Goal: Complete application form: Complete application form

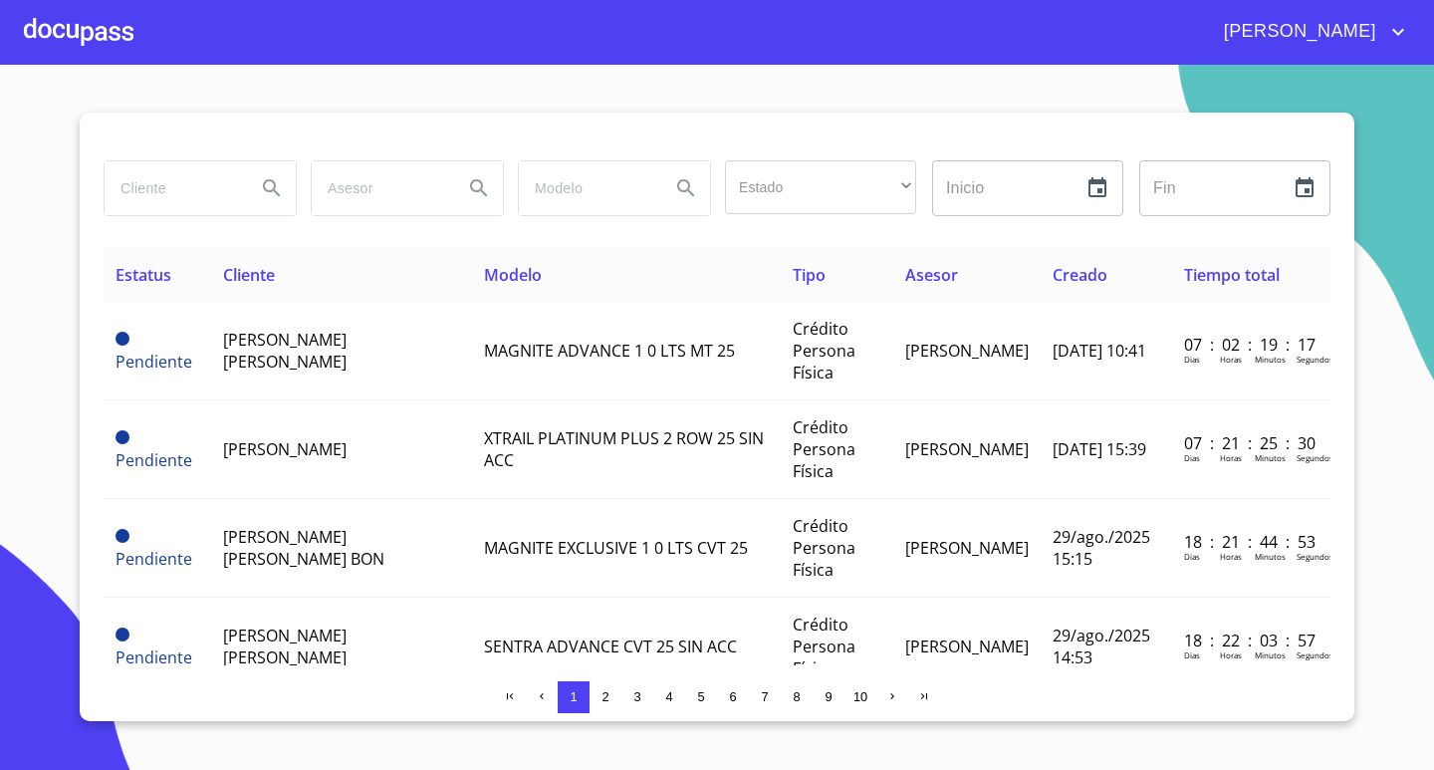
click at [103, 37] on div at bounding box center [79, 32] width 110 height 64
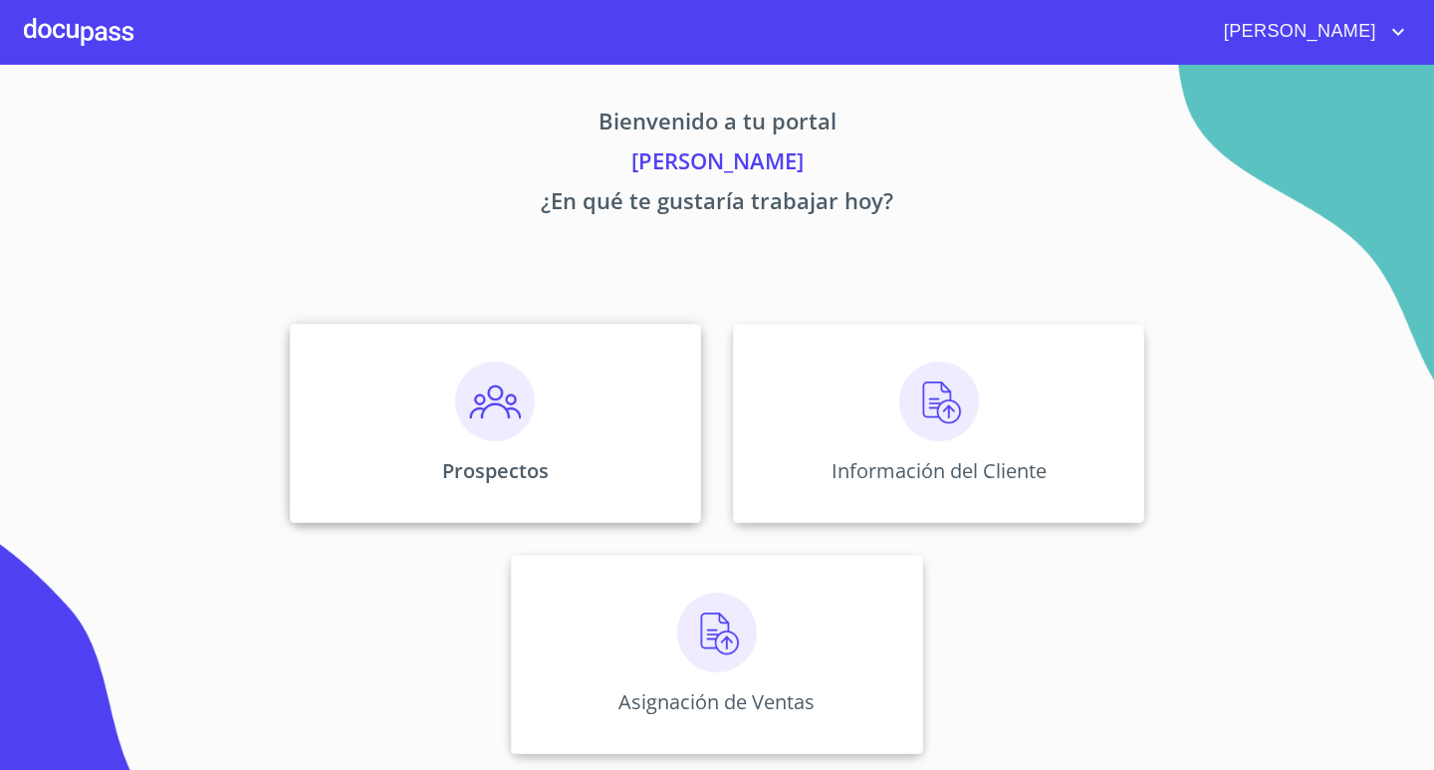
click at [556, 465] on div "Prospectos" at bounding box center [495, 423] width 411 height 199
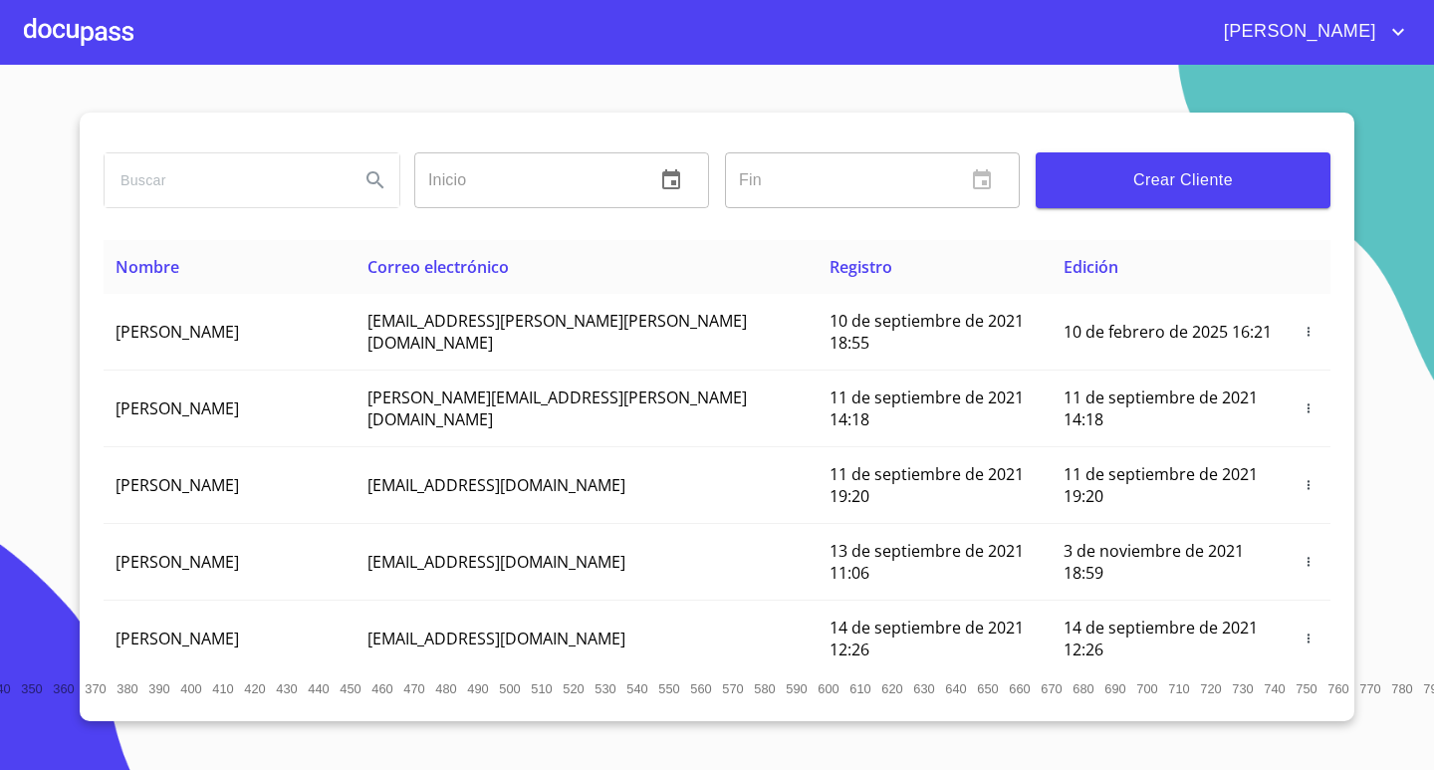
click at [251, 182] on input "search" at bounding box center [224, 180] width 239 height 54
type input "[PERSON_NAME] [PERSON_NAME]"
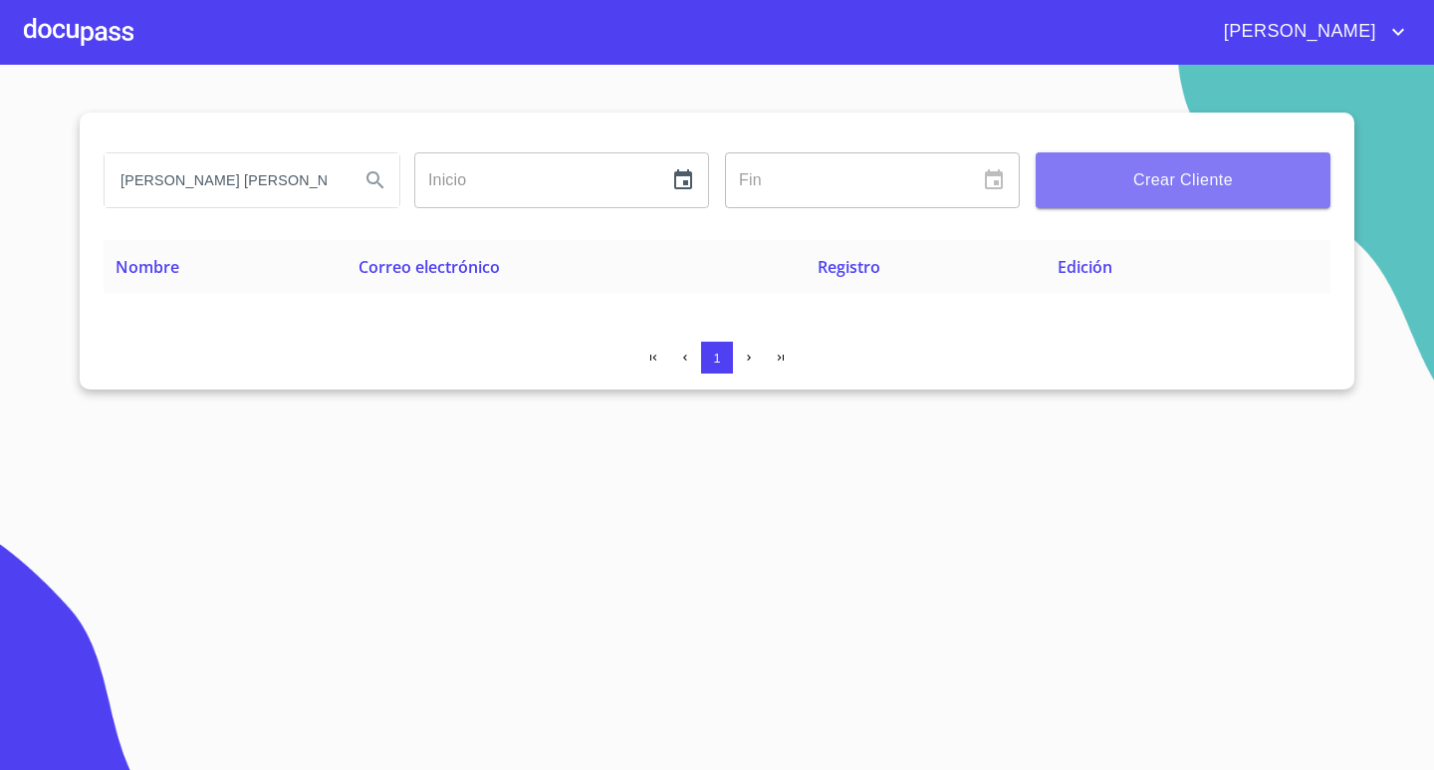
click at [1163, 190] on span "Crear Cliente" at bounding box center [1183, 180] width 263 height 28
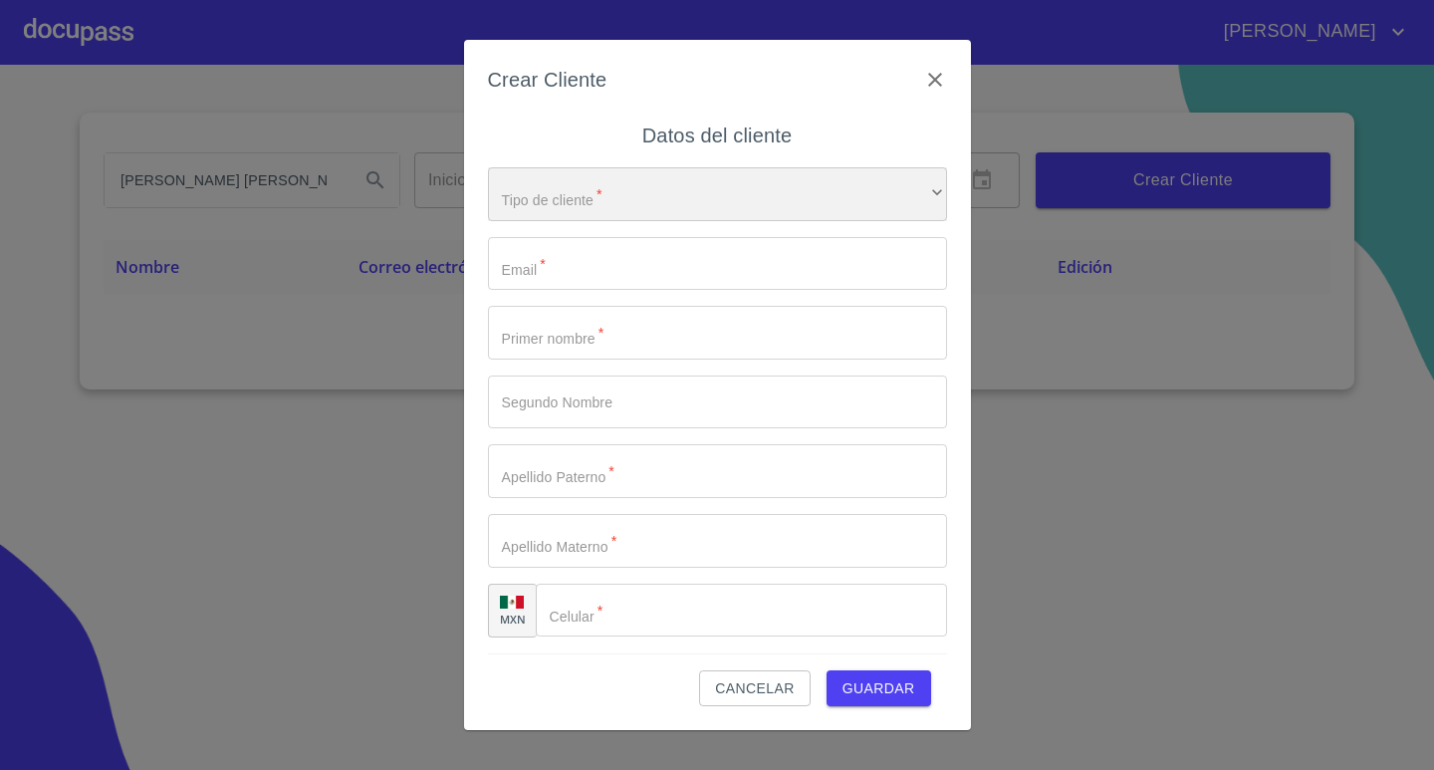
click at [553, 195] on div "​" at bounding box center [717, 194] width 459 height 54
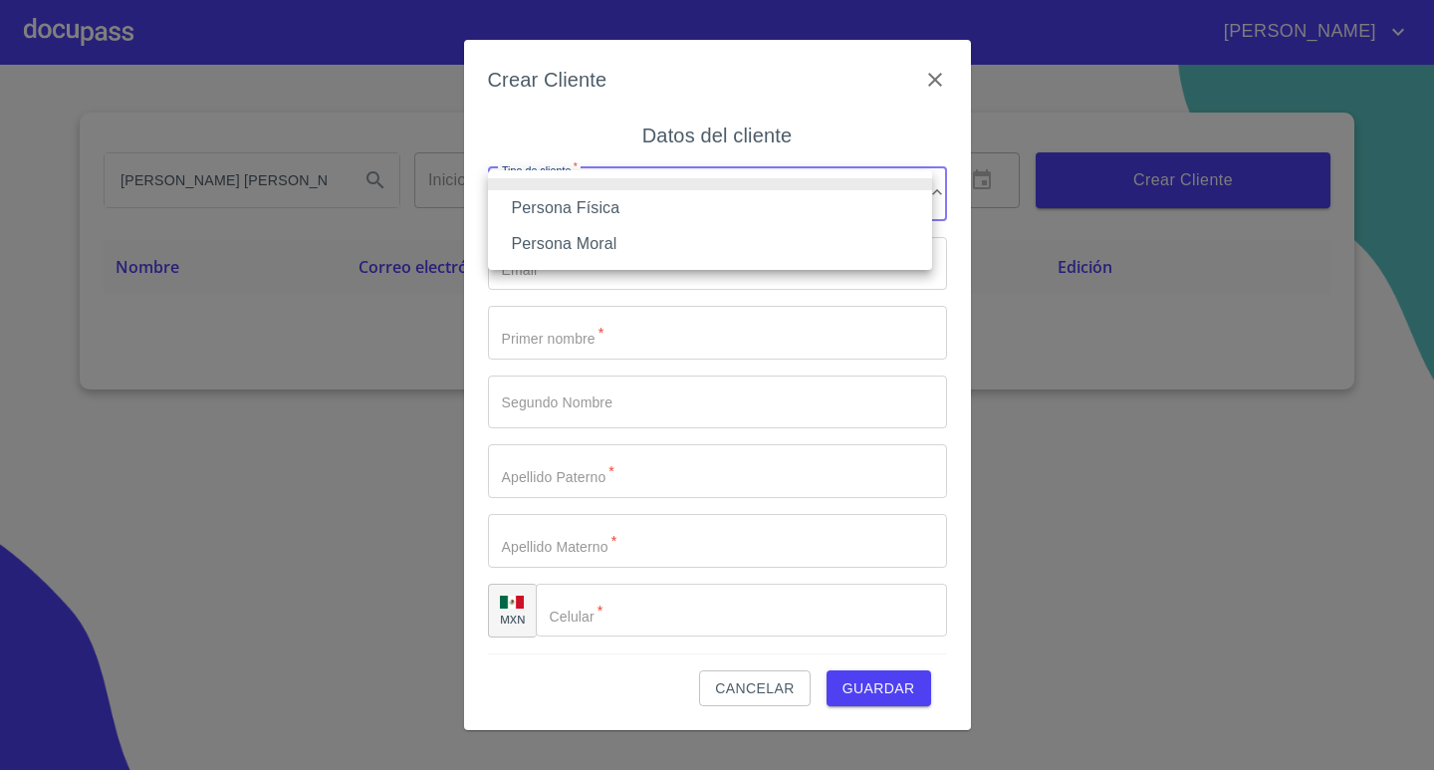
click at [575, 212] on li "Persona Física" at bounding box center [710, 208] width 444 height 36
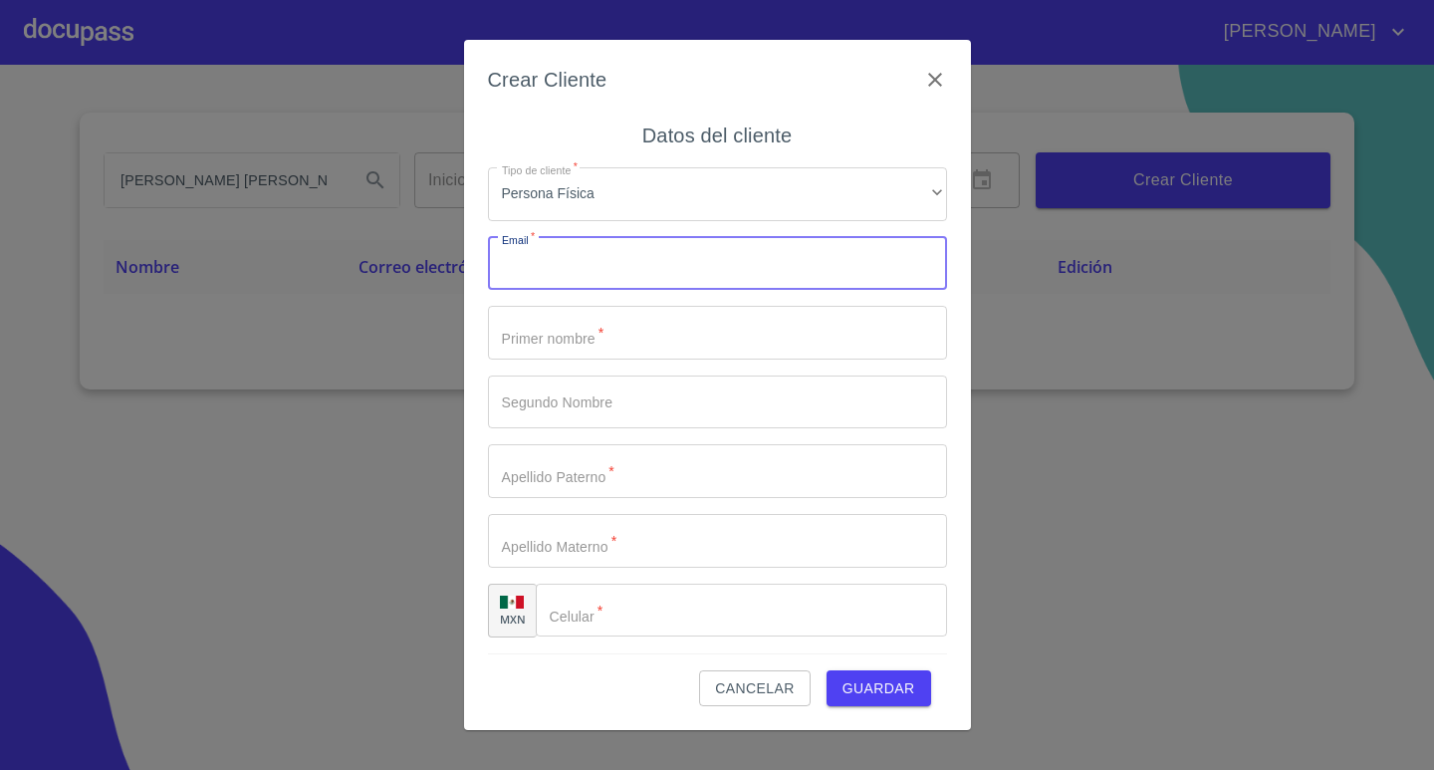
click at [567, 269] on input "Tipo de cliente   *" at bounding box center [717, 264] width 459 height 54
type input "[EMAIL_ADDRESS][DOMAIN_NAME]"
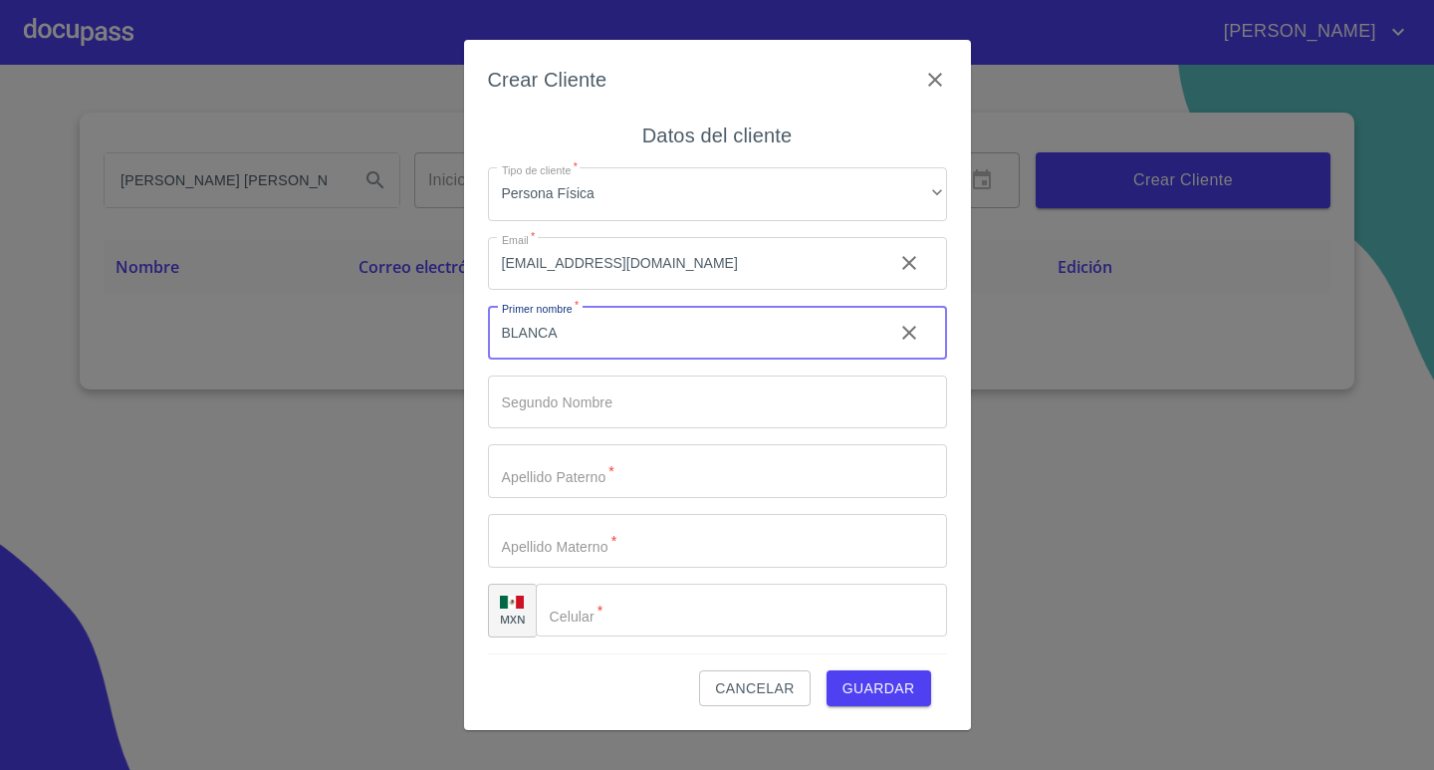
type input "BLANCA"
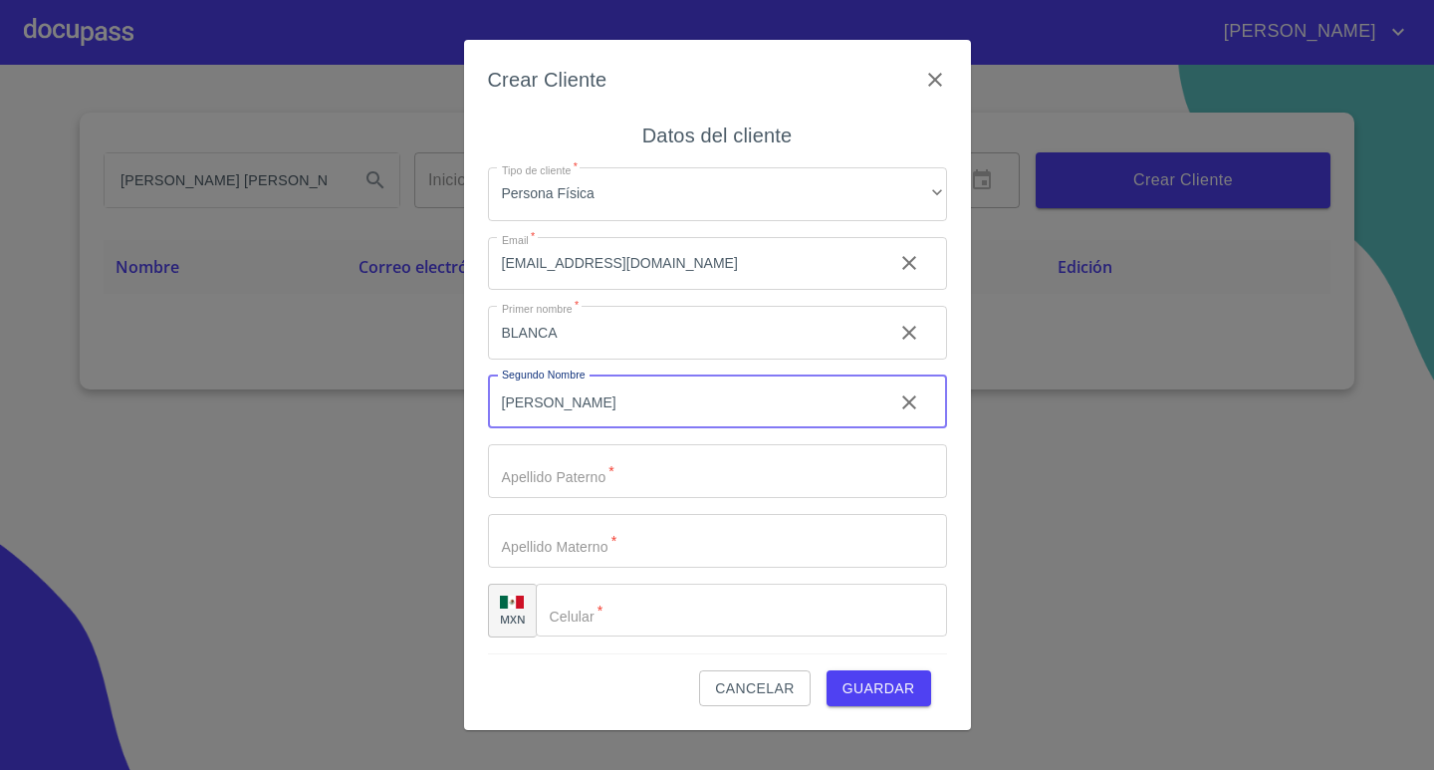
type input "[PERSON_NAME]"
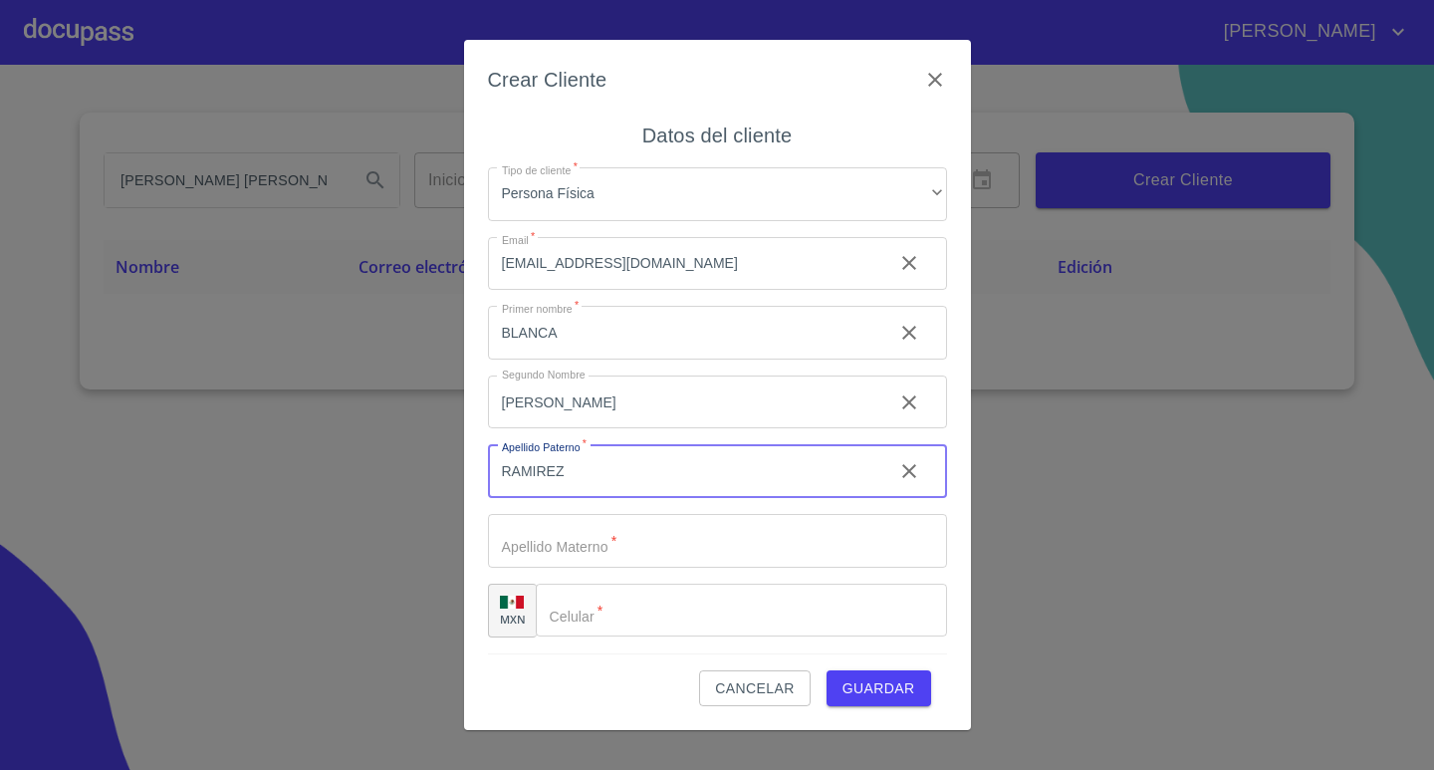
type input "RAMIREZ"
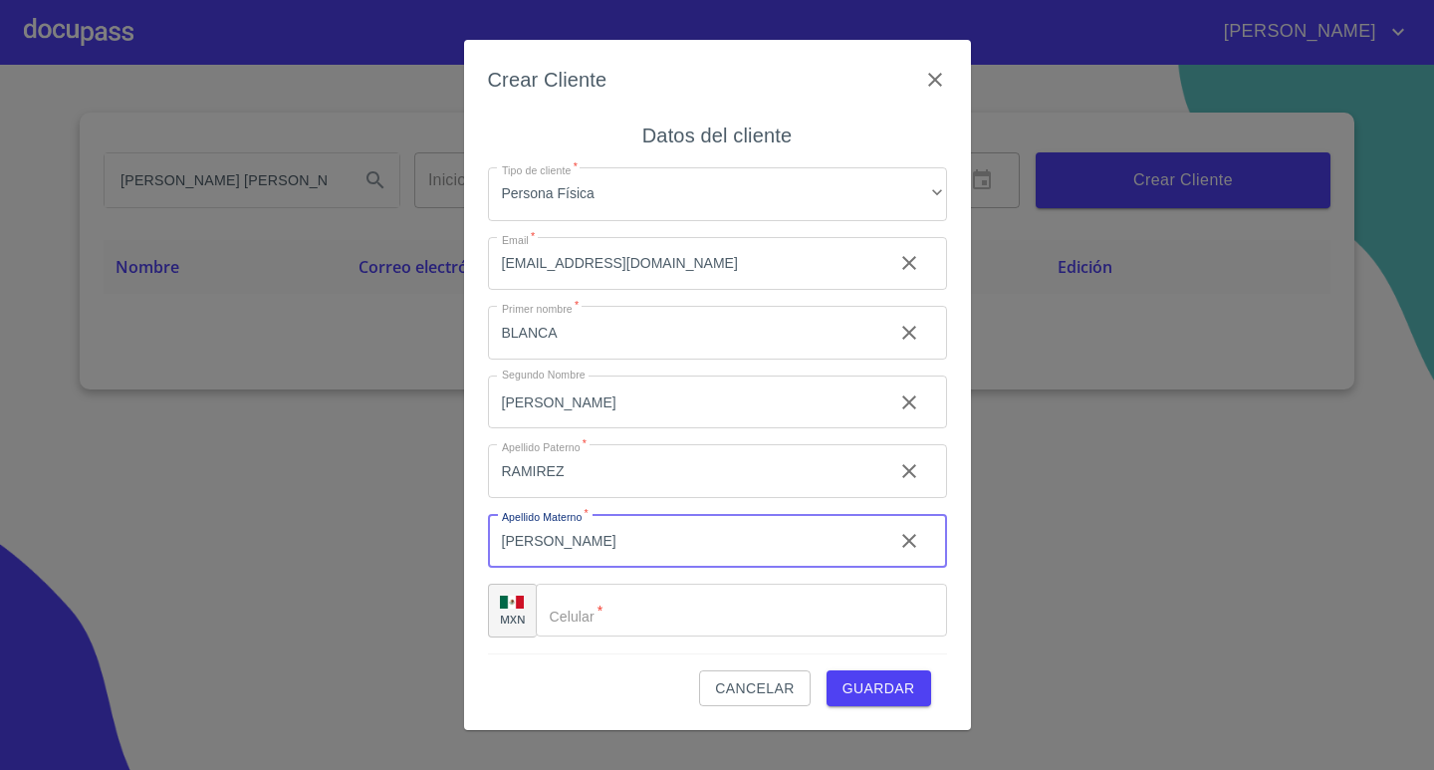
type input "[PERSON_NAME]"
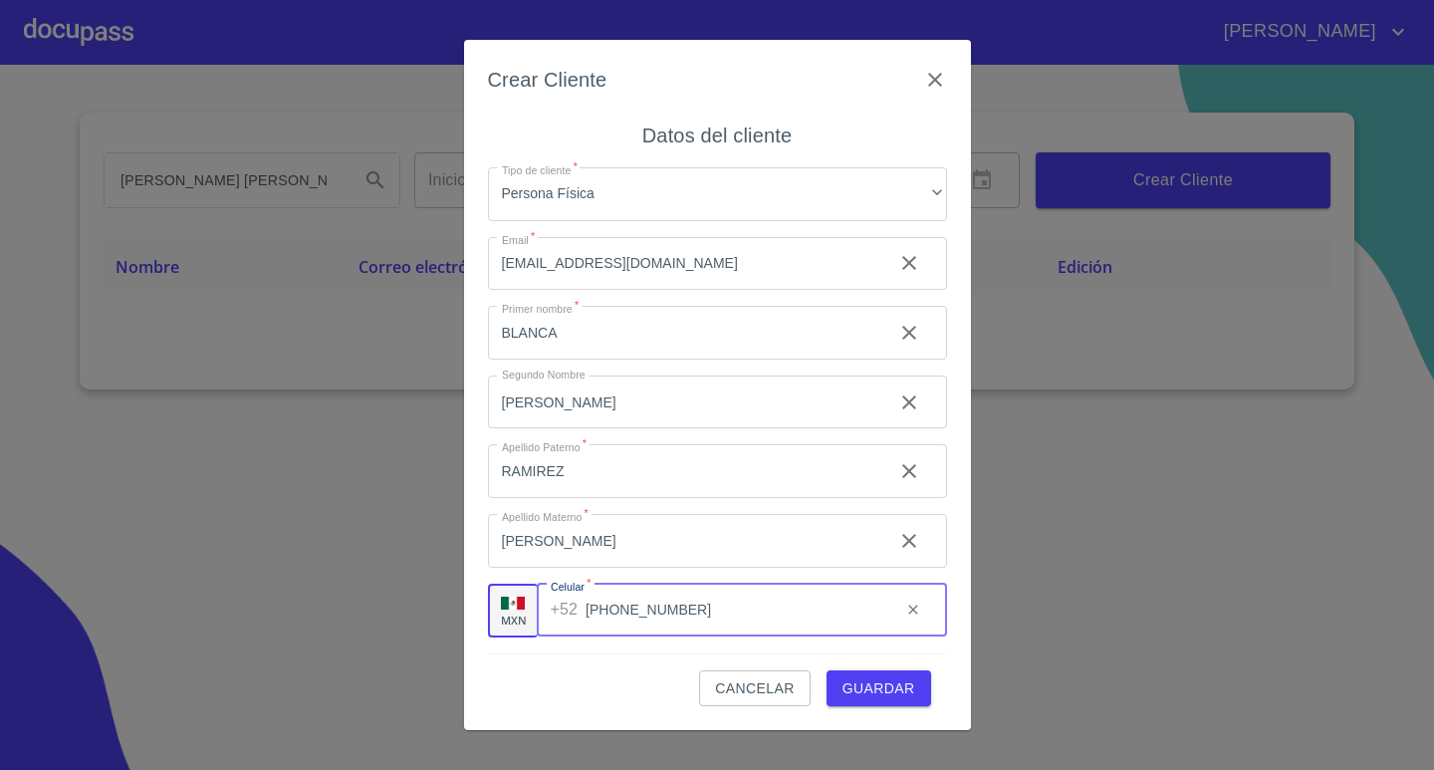
type input "[PHONE_NUMBER]"
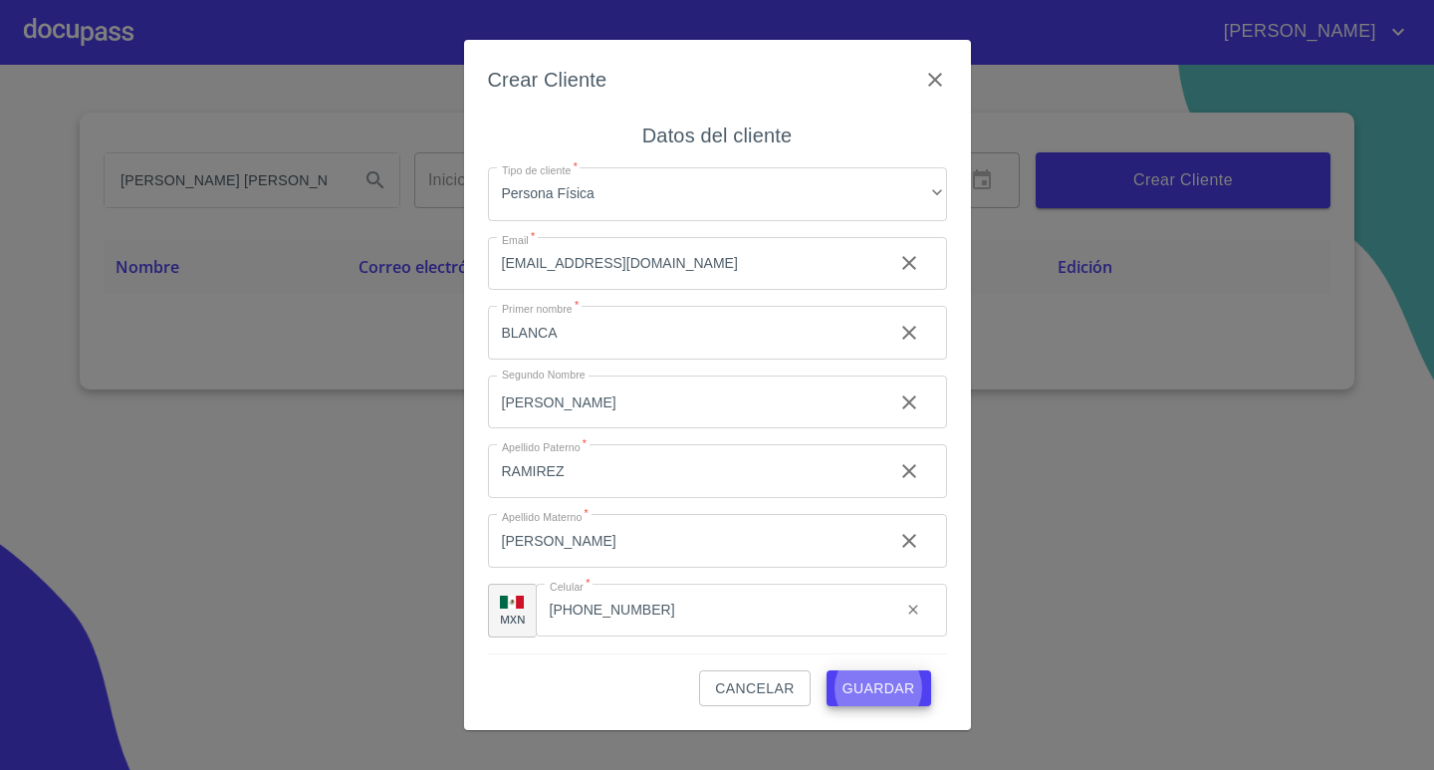
click at [827, 670] on button "Guardar" at bounding box center [879, 688] width 105 height 37
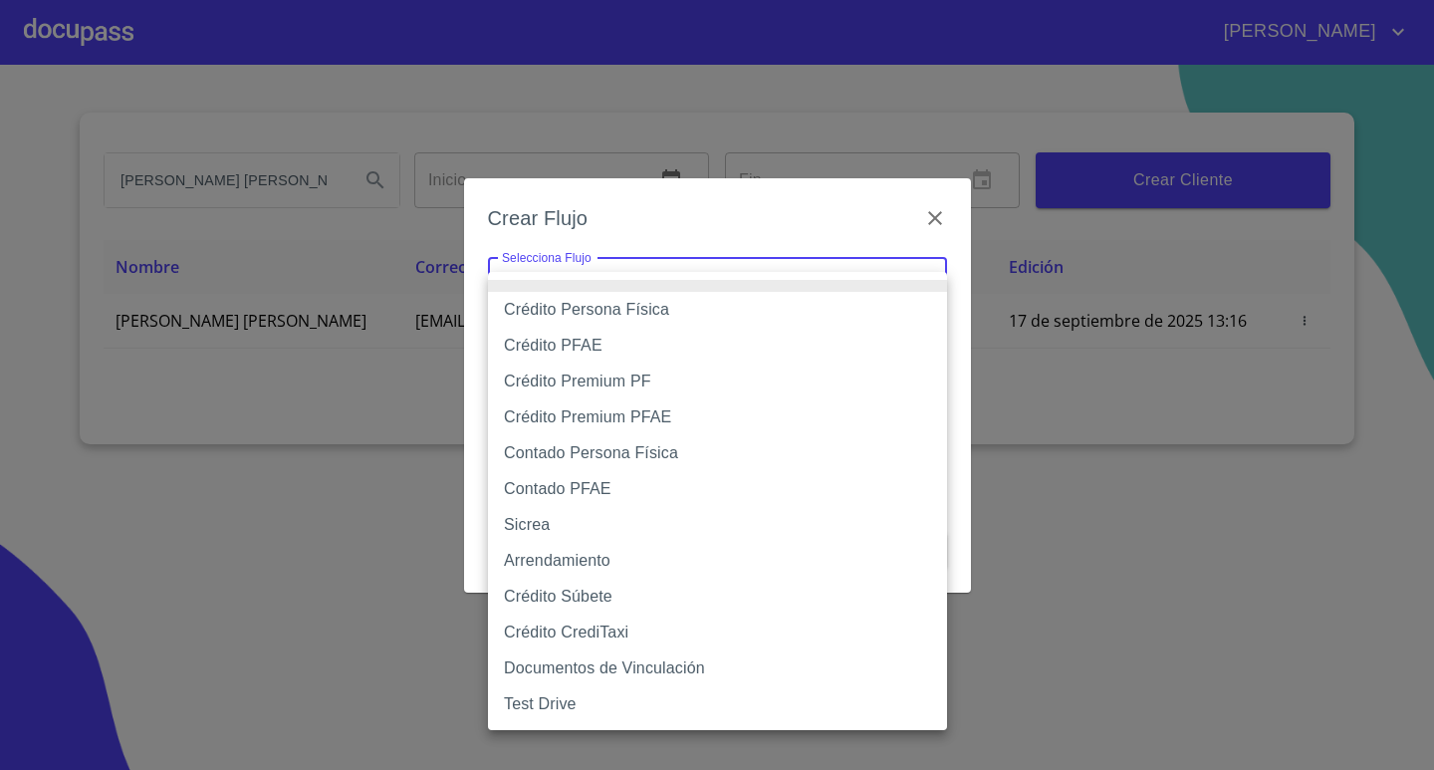
click at [567, 268] on body "[PERSON_NAME] [PERSON_NAME] Inicio ​ Fin ​ Crear Cliente Nombre Correo electrón…" at bounding box center [717, 385] width 1434 height 770
click at [595, 300] on li "Crédito Persona Física" at bounding box center [717, 310] width 459 height 36
type input "6009fb3c7d1714eb8809aa97"
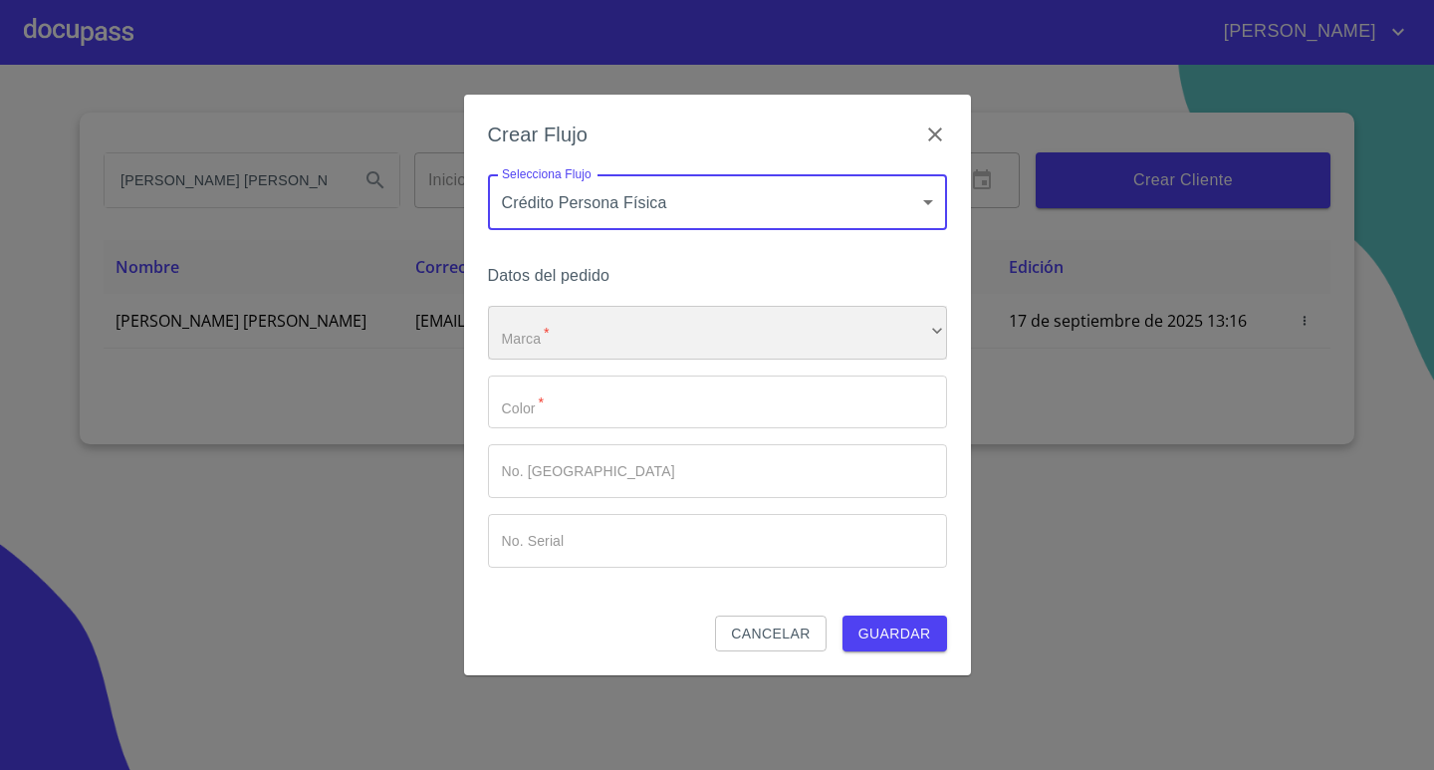
click at [599, 326] on div "​" at bounding box center [717, 333] width 459 height 54
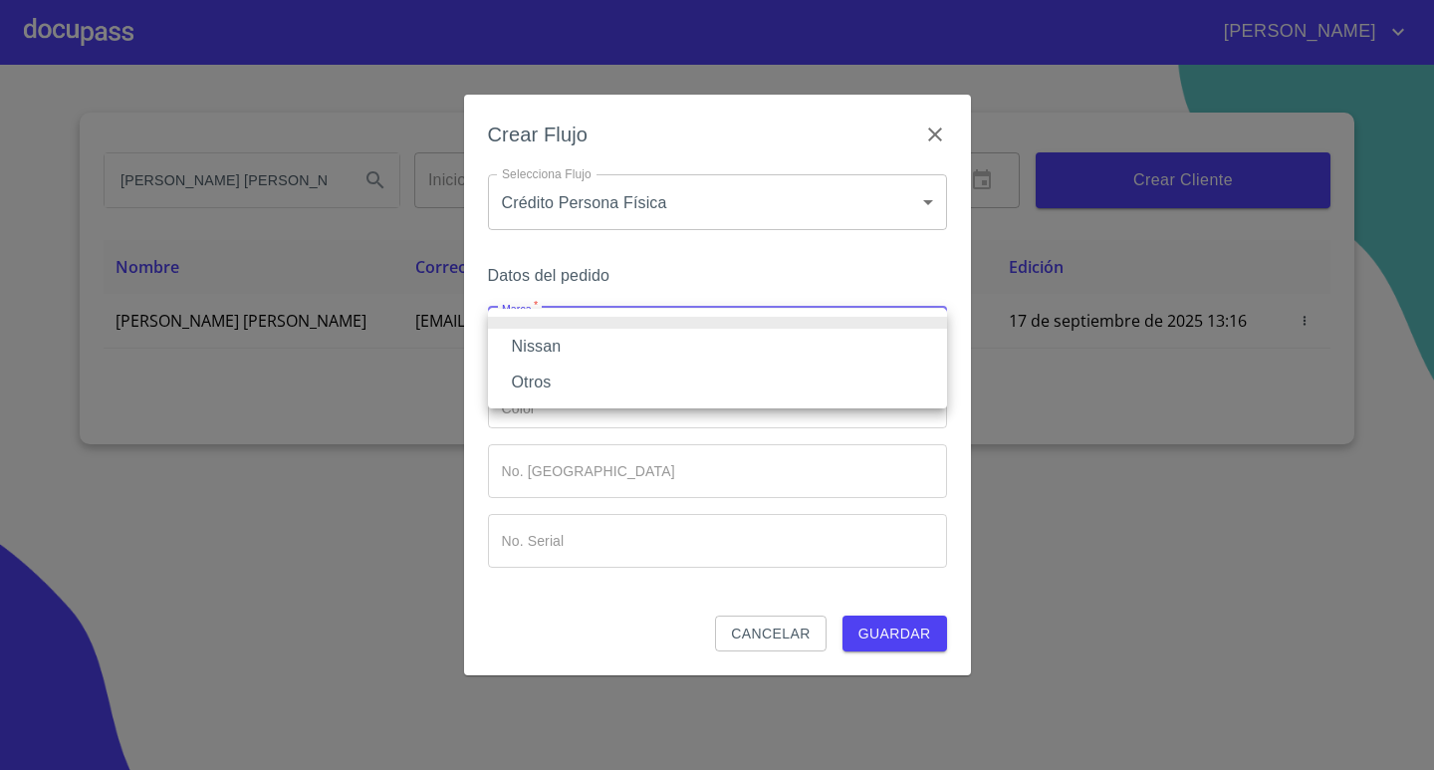
click at [577, 339] on li "Nissan" at bounding box center [717, 347] width 459 height 36
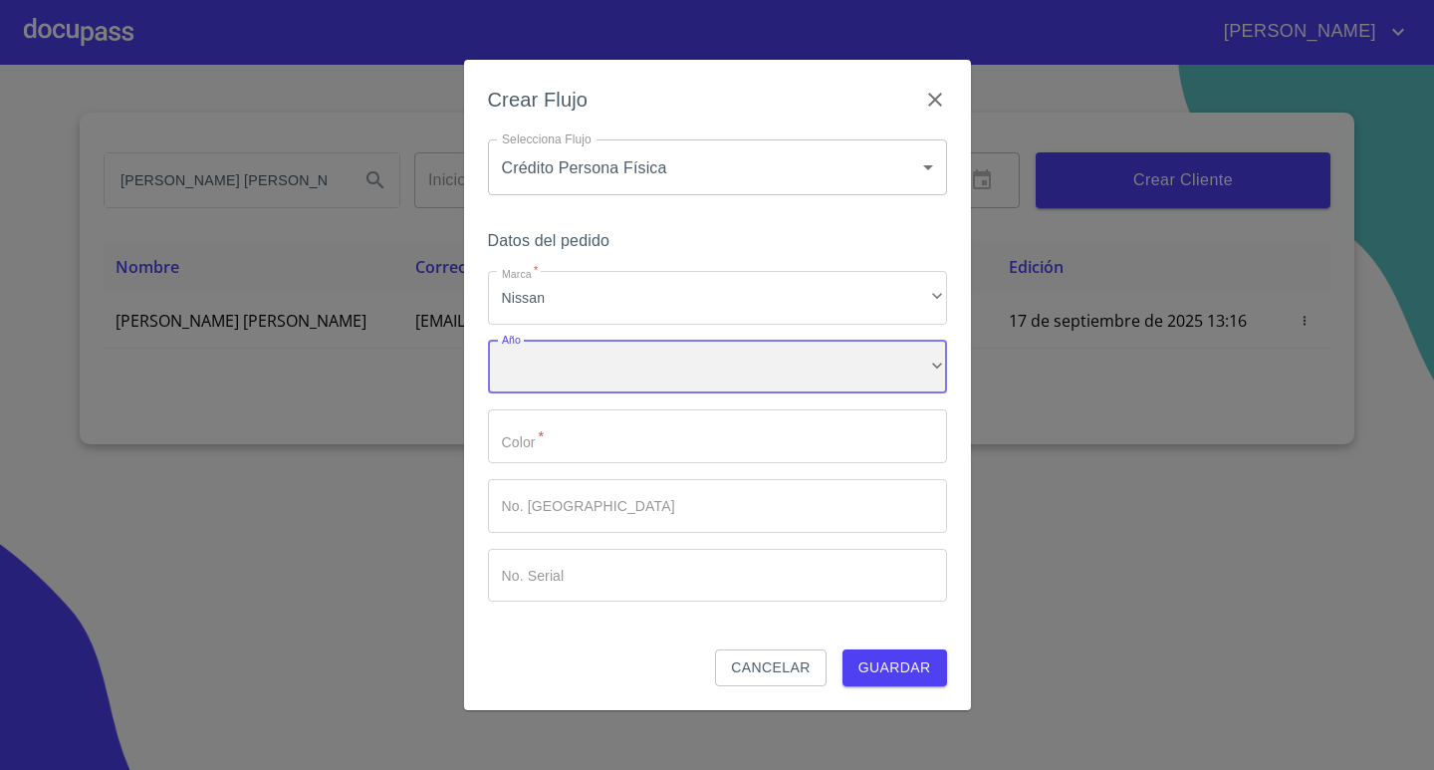
click at [592, 368] on div "​" at bounding box center [717, 368] width 459 height 54
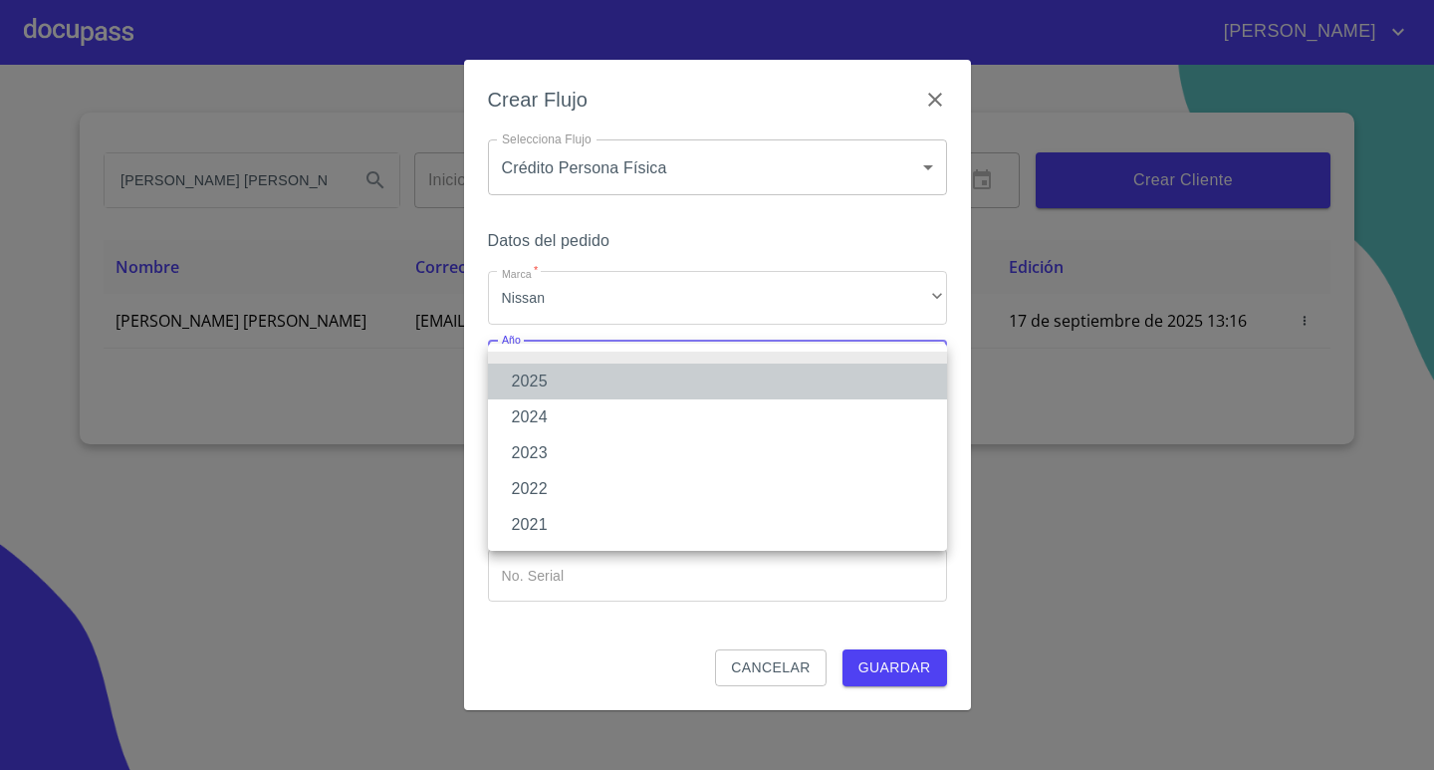
click at [579, 378] on li "2025" at bounding box center [717, 382] width 459 height 36
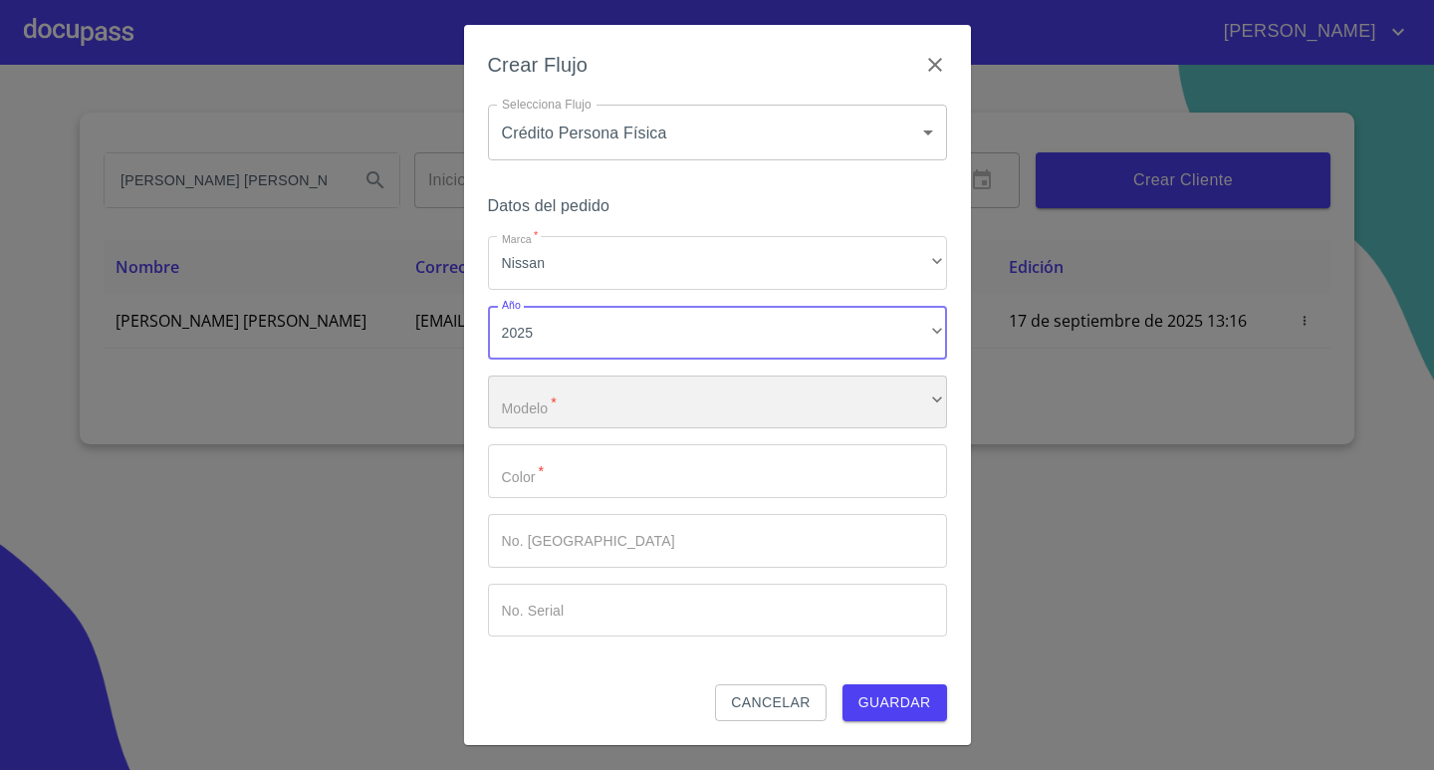
click at [588, 404] on div "​" at bounding box center [717, 403] width 459 height 54
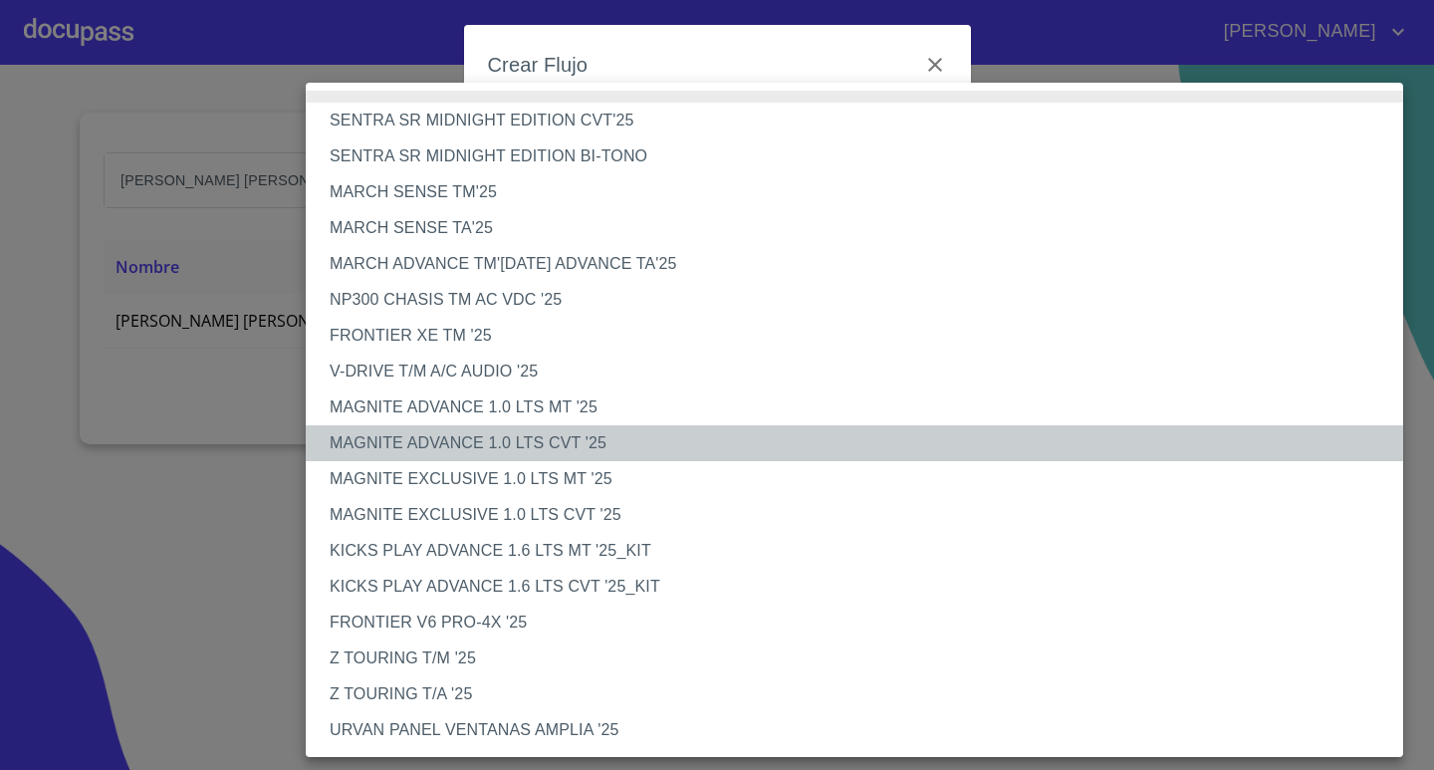
click at [537, 438] on li "MAGNITE ADVANCE 1.0 LTS CVT '25" at bounding box center [862, 443] width 1113 height 36
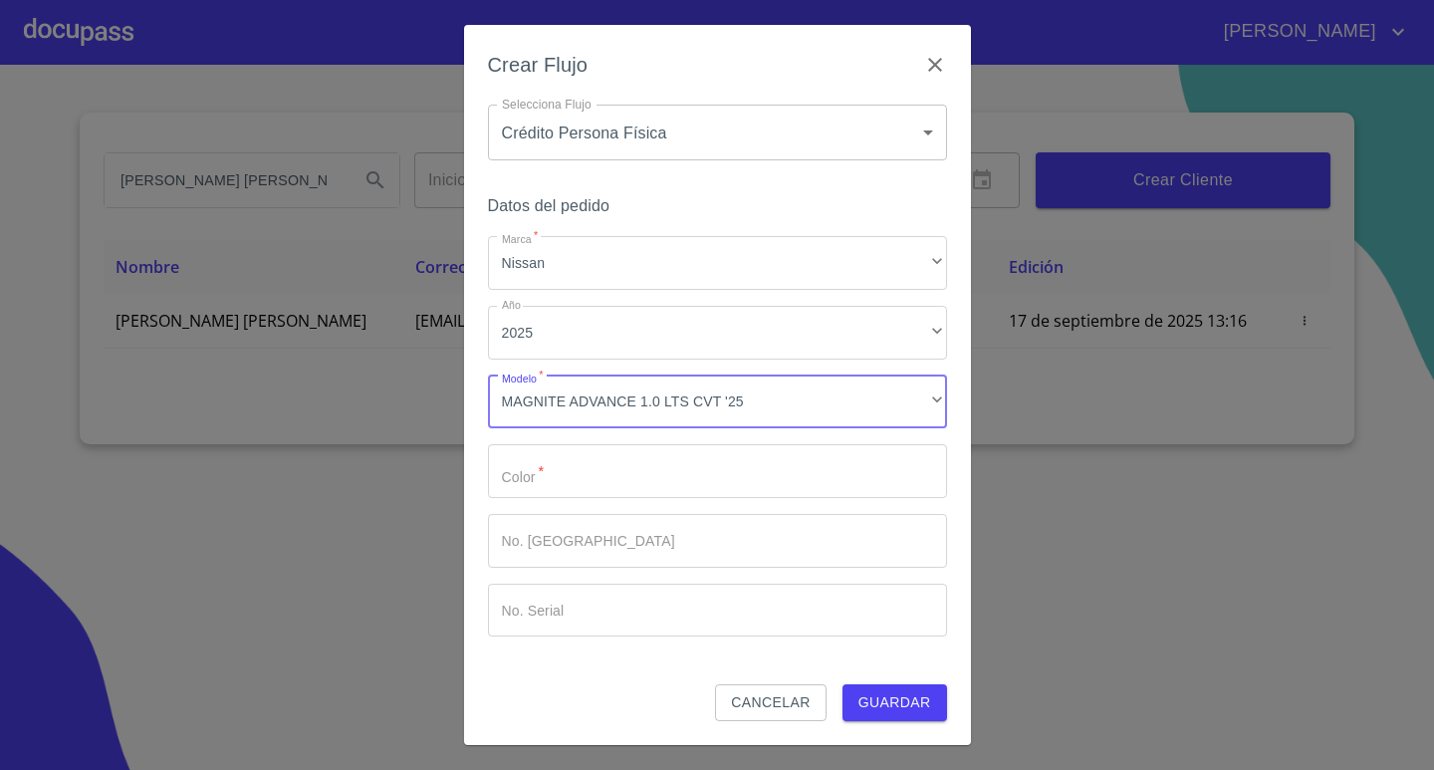
click at [558, 488] on input "Marca   *" at bounding box center [717, 471] width 459 height 54
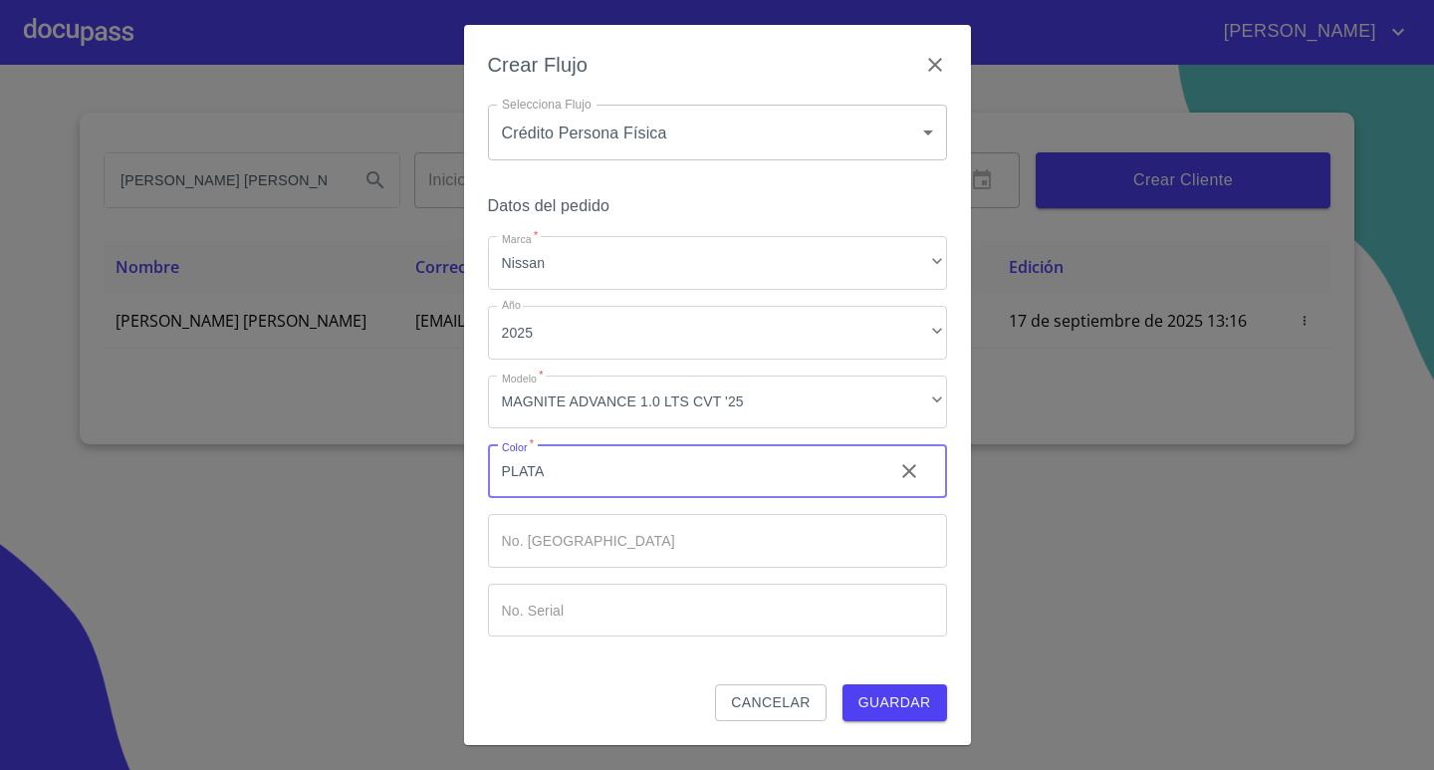
type input "PLATA"
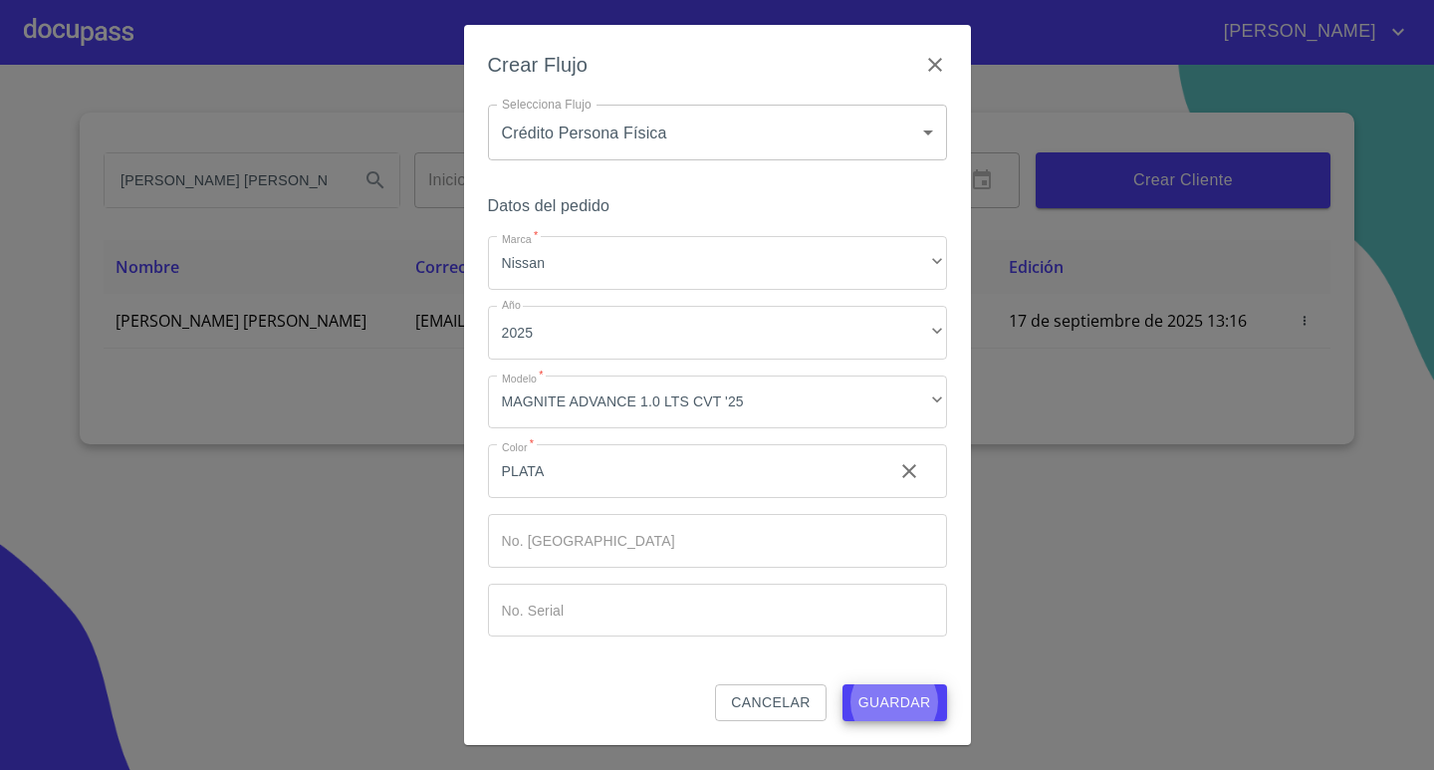
click at [843, 684] on button "Guardar" at bounding box center [895, 702] width 105 height 37
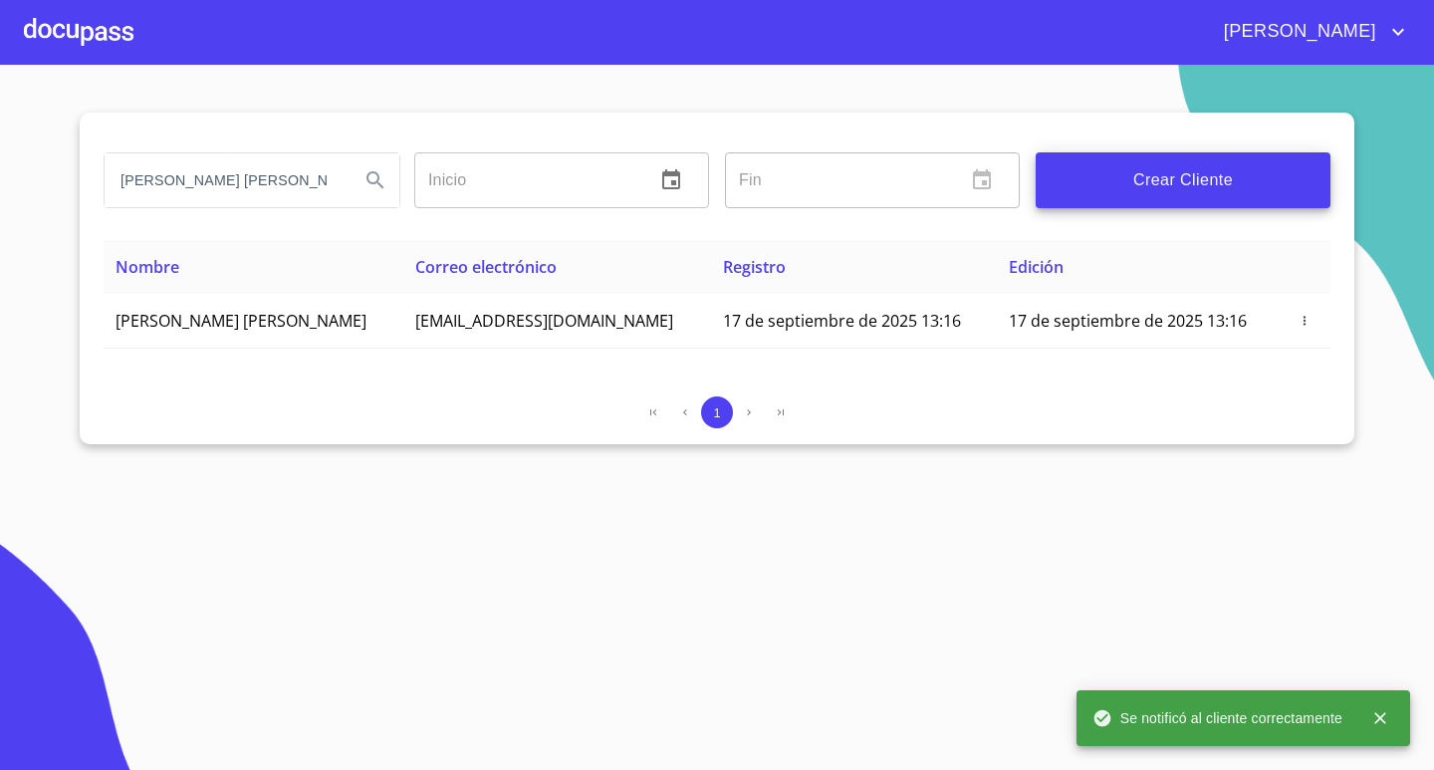
click at [89, 23] on div at bounding box center [79, 32] width 110 height 64
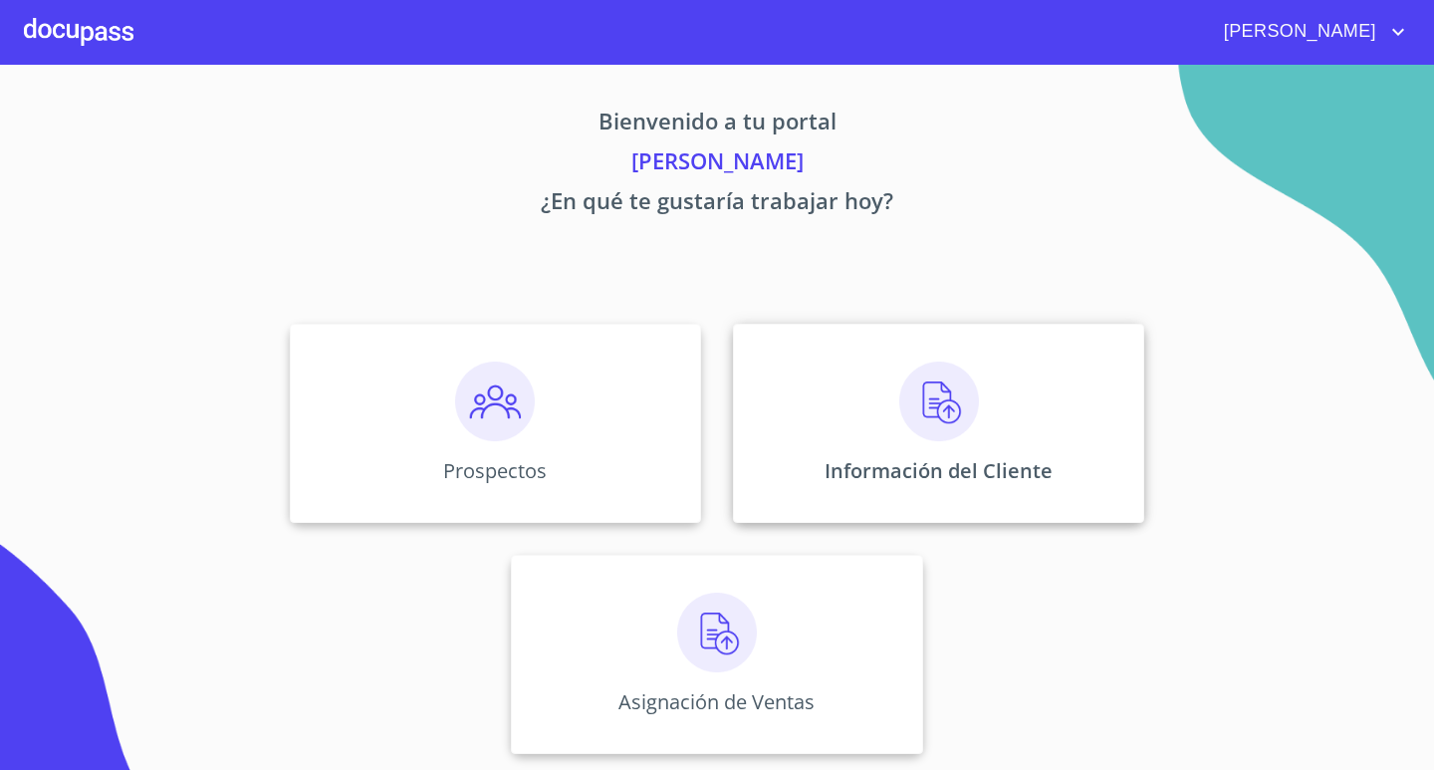
click at [922, 397] on img at bounding box center [939, 402] width 80 height 80
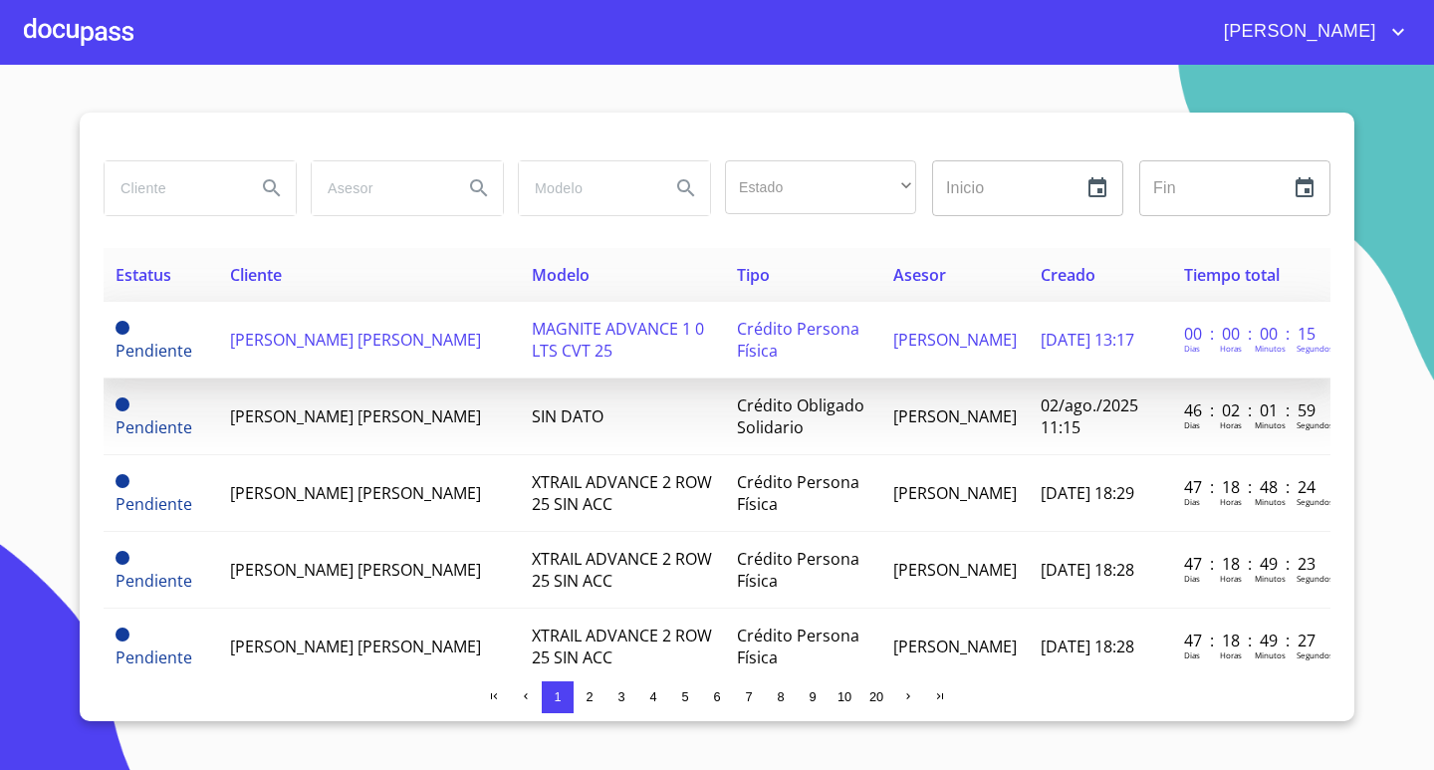
click at [439, 368] on td "[PERSON_NAME] [PERSON_NAME]" at bounding box center [368, 340] width 301 height 77
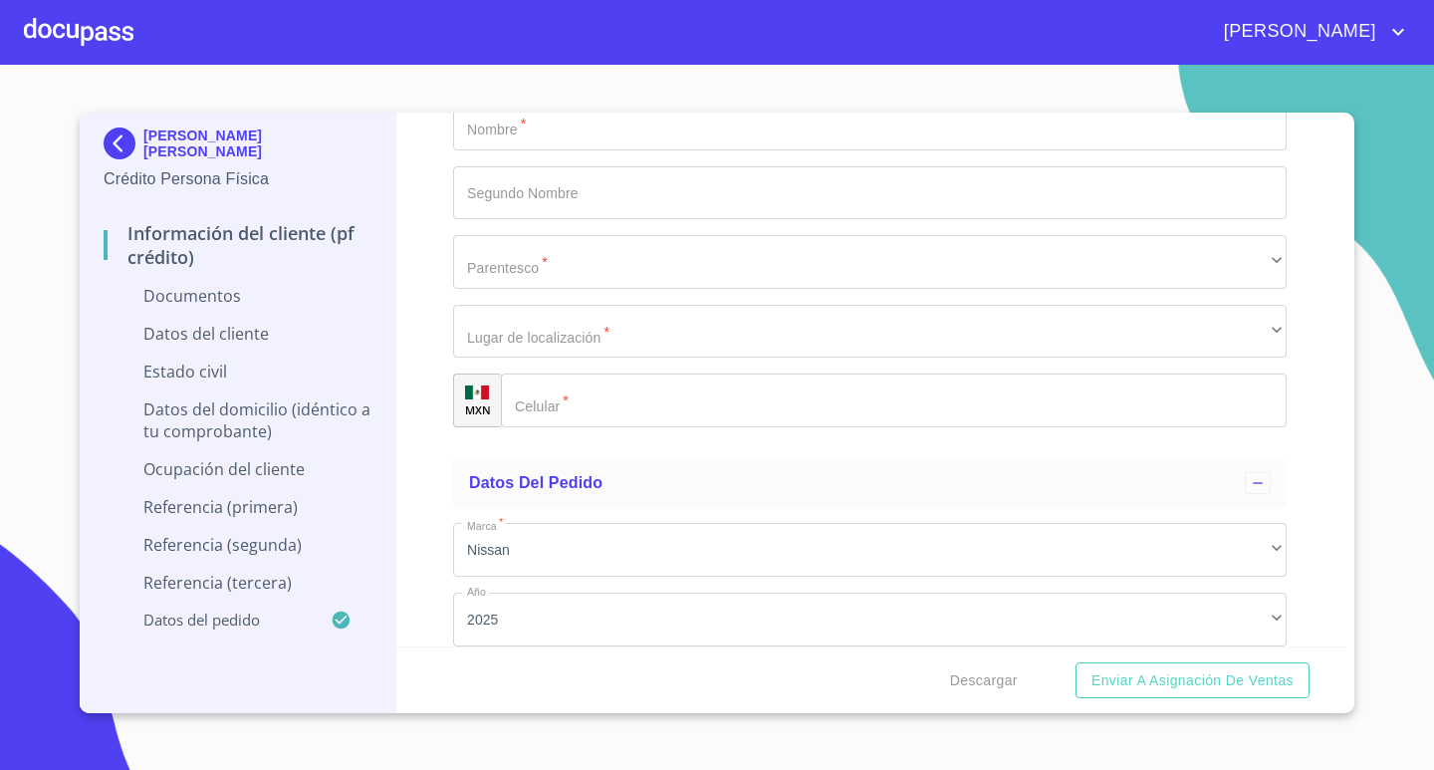
scroll to position [7384, 0]
